Goal: Navigation & Orientation: Find specific page/section

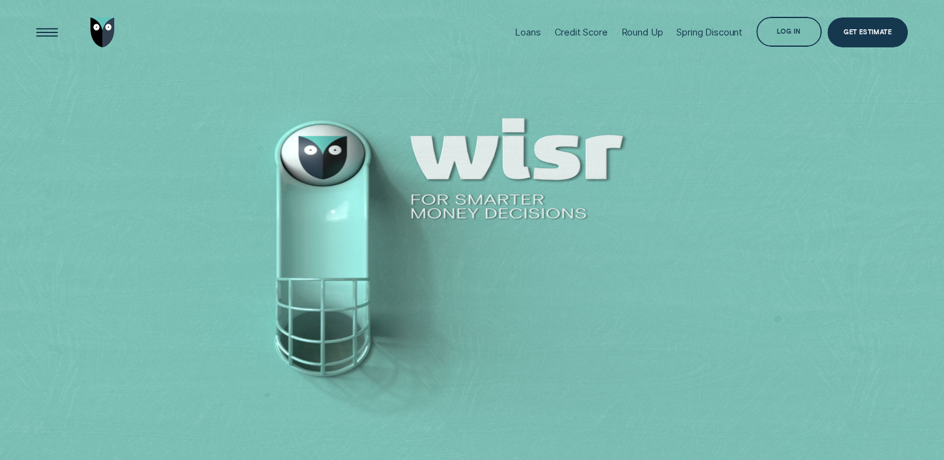
click at [777, 34] on div "Log in" at bounding box center [789, 34] width 24 height 6
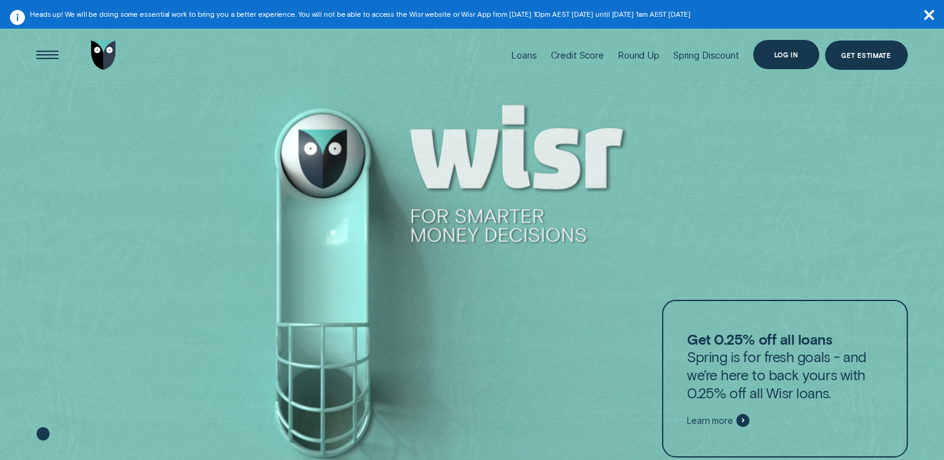
click at [789, 52] on div "Log in" at bounding box center [785, 55] width 24 height 6
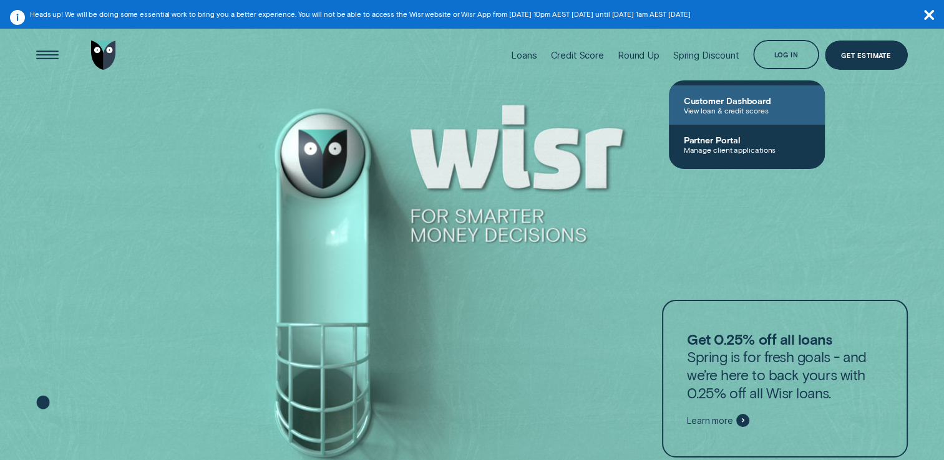
click at [721, 109] on span "View loan & credit scores" at bounding box center [747, 110] width 126 height 9
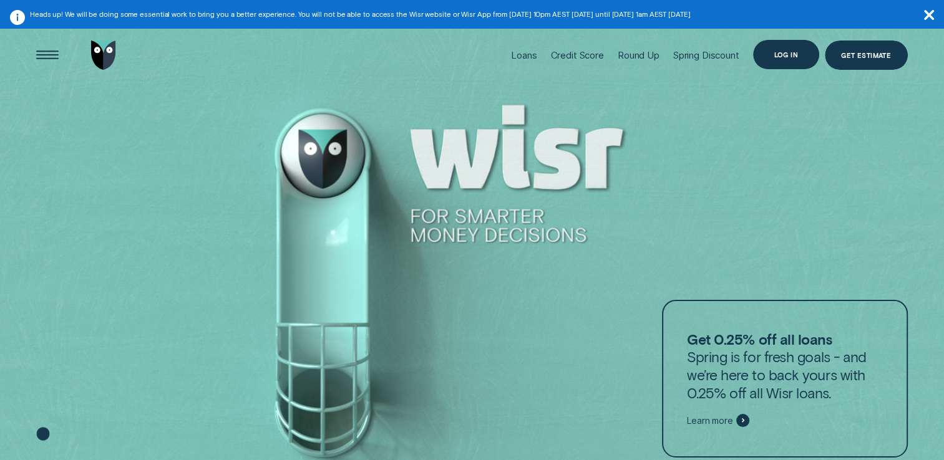
click at [792, 54] on div "Log in" at bounding box center [785, 55] width 24 height 6
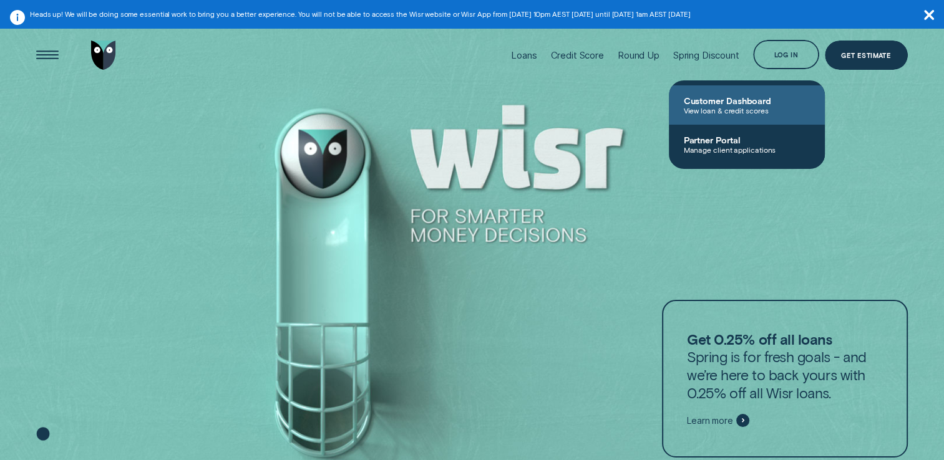
click at [743, 101] on span "Customer Dashboard" at bounding box center [747, 100] width 126 height 11
